Goal: Task Accomplishment & Management: Manage account settings

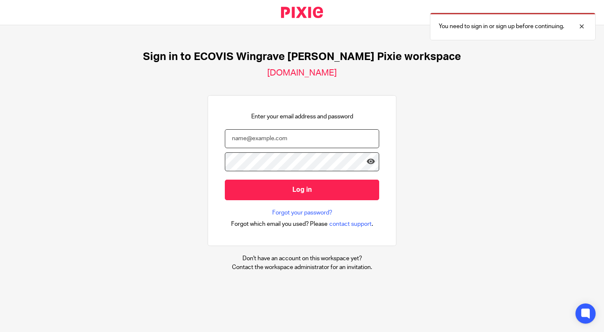
click at [236, 135] on input "email" at bounding box center [302, 138] width 154 height 19
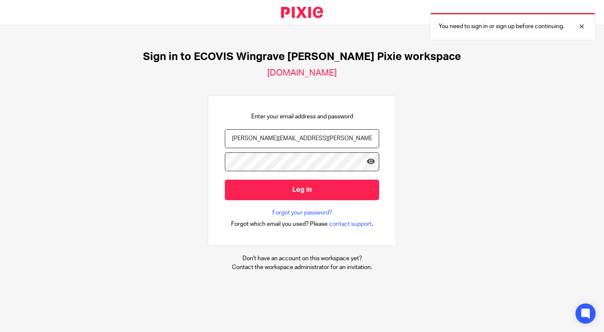
type input "alex.stubbings@Ecovis.co.uk"
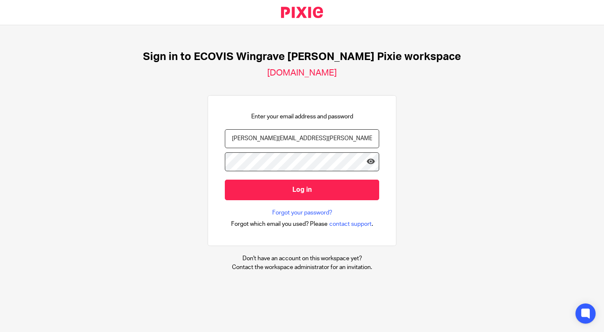
click at [225, 180] on input "Log in" at bounding box center [302, 190] width 154 height 21
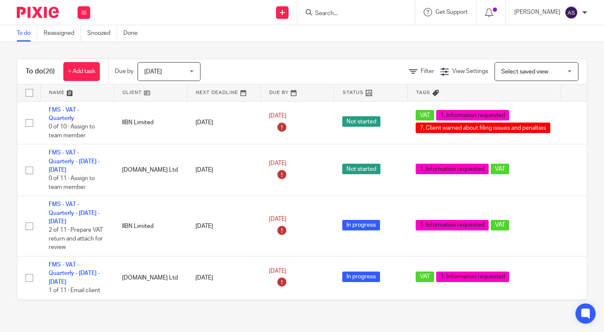
click at [372, 13] on input "Search" at bounding box center [352, 14] width 76 height 8
drag, startPoint x: 373, startPoint y: 9, endPoint x: 355, endPoint y: 13, distance: 18.6
click at [355, 13] on form at bounding box center [358, 12] width 89 height 10
click at [355, 13] on input "Search" at bounding box center [352, 14] width 76 height 8
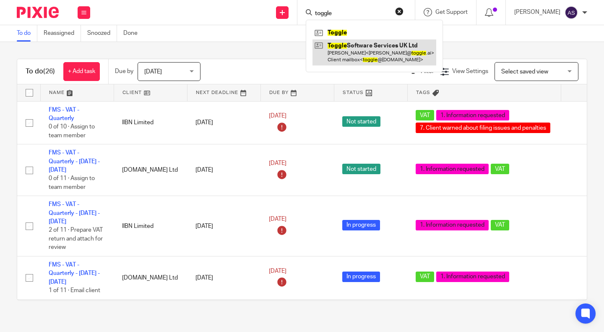
type input "toggle"
click at [364, 49] on link at bounding box center [375, 52] width 124 height 26
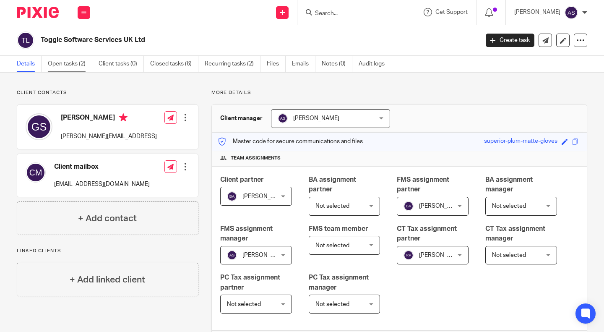
click at [65, 60] on link "Open tasks (2)" at bounding box center [70, 64] width 44 height 16
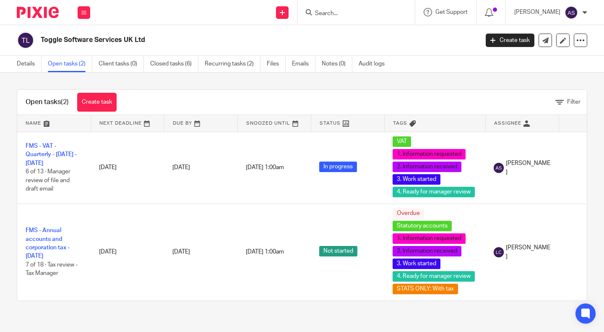
click at [2, 155] on div "Open tasks (2) Create task Filter Name Next Deadline Due By Snoozed Until Statu…" at bounding box center [302, 195] width 604 height 245
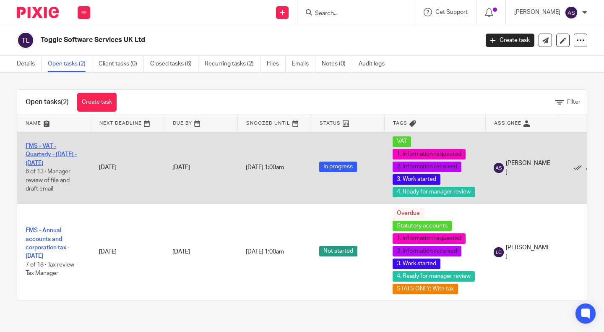
click at [31, 154] on link "FMS - VAT - Quarterly - May - July, 2025" at bounding box center [51, 154] width 51 height 23
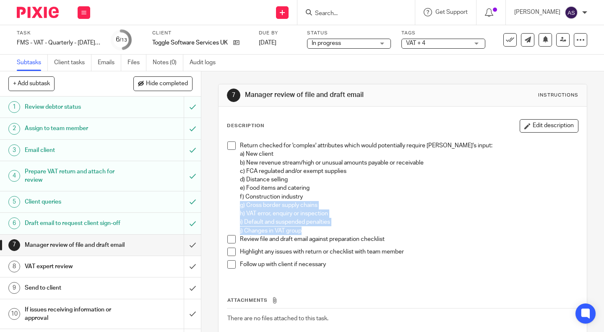
drag, startPoint x: 585, startPoint y: 209, endPoint x: 585, endPoint y: 234, distance: 25.2
click at [585, 234] on div "7 Manager review of file and draft email Instructions Description Edit descript…" at bounding box center [402, 201] width 403 height 261
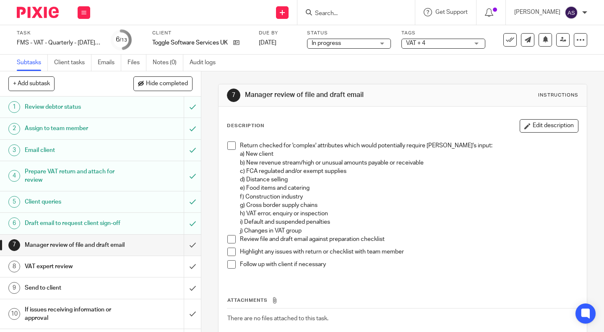
click at [585, 234] on div "7 Manager review of file and draft email Instructions Description Edit descript…" at bounding box center [402, 201] width 403 height 261
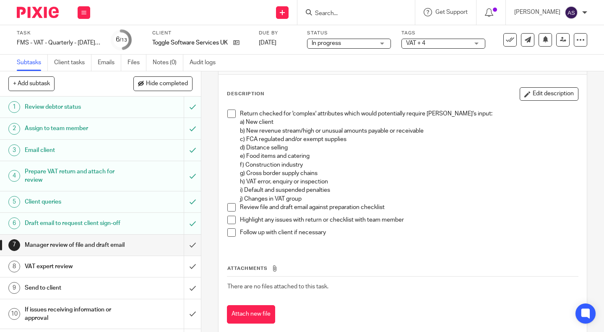
scroll to position [31, 0]
click at [229, 117] on span at bounding box center [231, 114] width 8 height 8
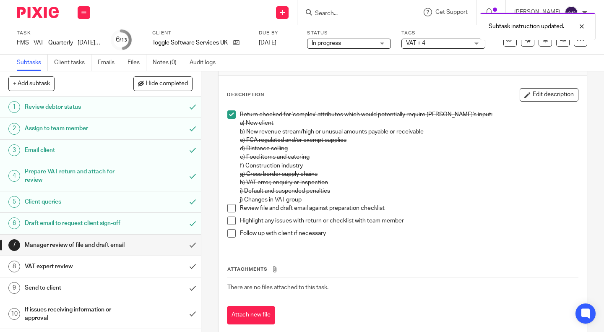
click at [228, 207] on span at bounding box center [231, 208] width 8 height 8
click at [229, 222] on span at bounding box center [231, 220] width 8 height 8
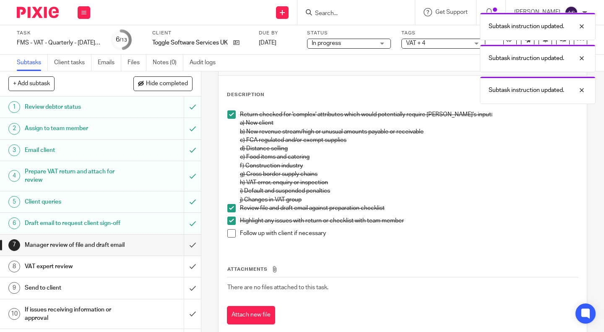
click at [229, 227] on li "Highlight any issues with return or checklist with team member" at bounding box center [402, 222] width 351 height 13
click at [125, 273] on div "VAT expert review" at bounding box center [100, 266] width 151 height 13
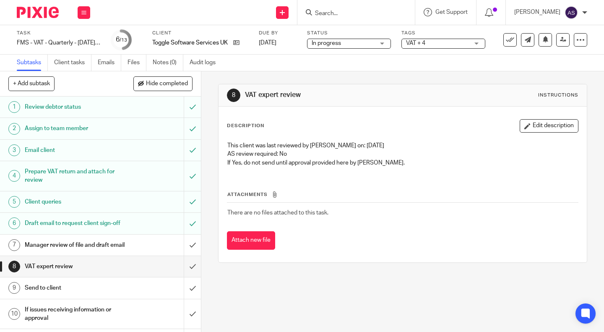
click at [134, 251] on div "Manager review of file and draft email" at bounding box center [100, 245] width 151 height 13
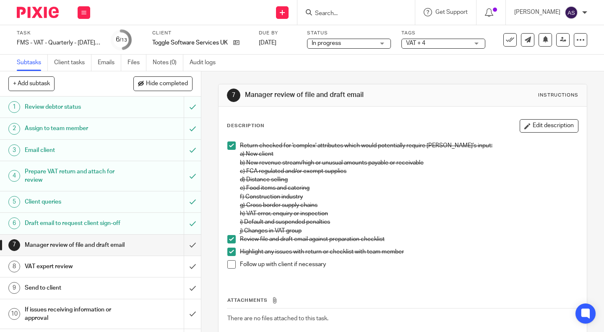
click at [229, 266] on span at bounding box center [231, 264] width 8 height 8
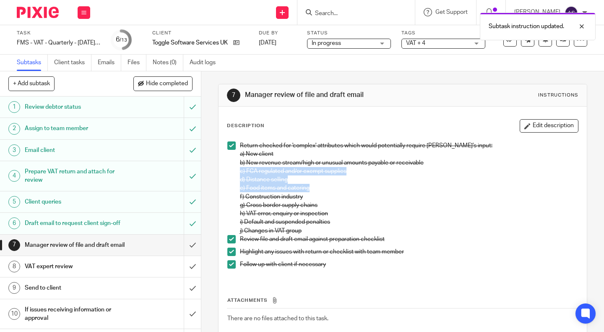
drag, startPoint x: 590, startPoint y: 168, endPoint x: 602, endPoint y: 200, distance: 34.0
click at [602, 200] on main "Task FMS - VAT - Quarterly - [DATE] - [DATE] Save FMS - VAT - Quarterly - [DATE…" at bounding box center [302, 166] width 604 height 332
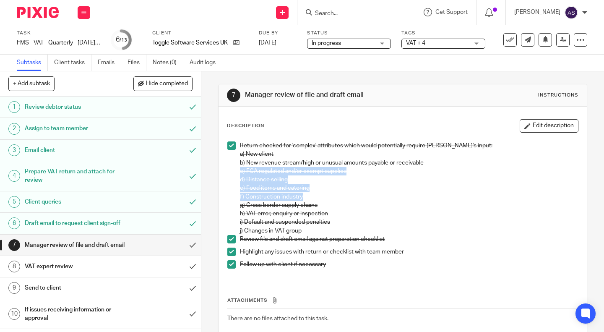
scroll to position [49, 0]
